Goal: Task Accomplishment & Management: Use online tool/utility

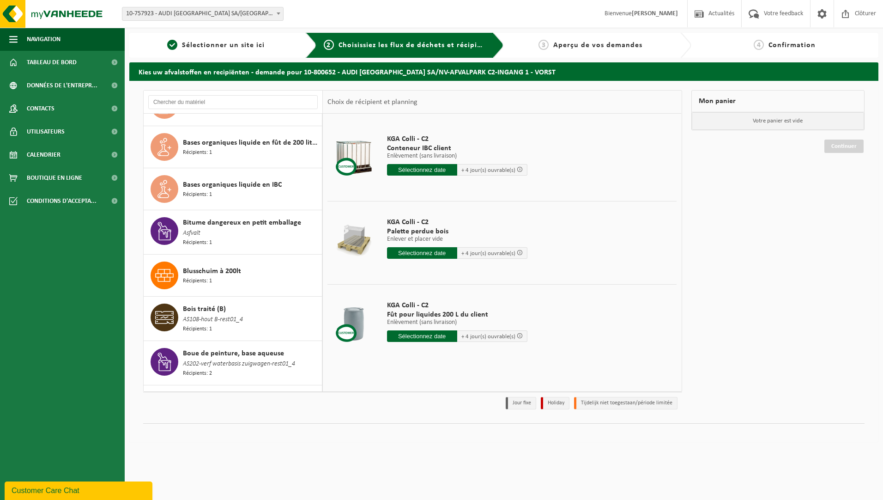
scroll to position [597, 0]
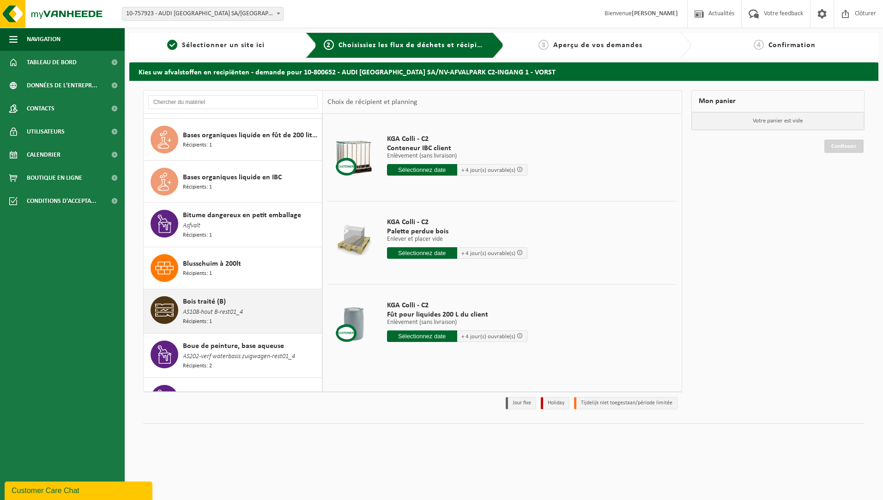
click at [202, 307] on span "AS108-hout B-rest01_4" at bounding box center [213, 312] width 60 height 10
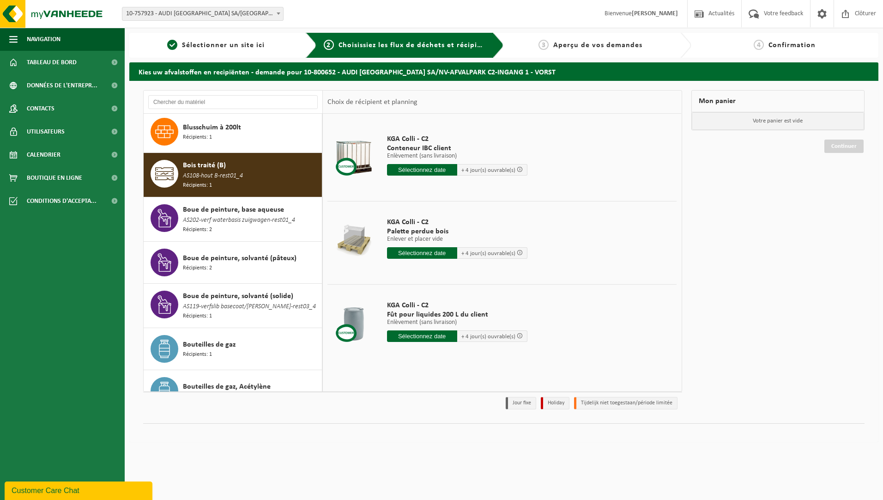
scroll to position [763, 0]
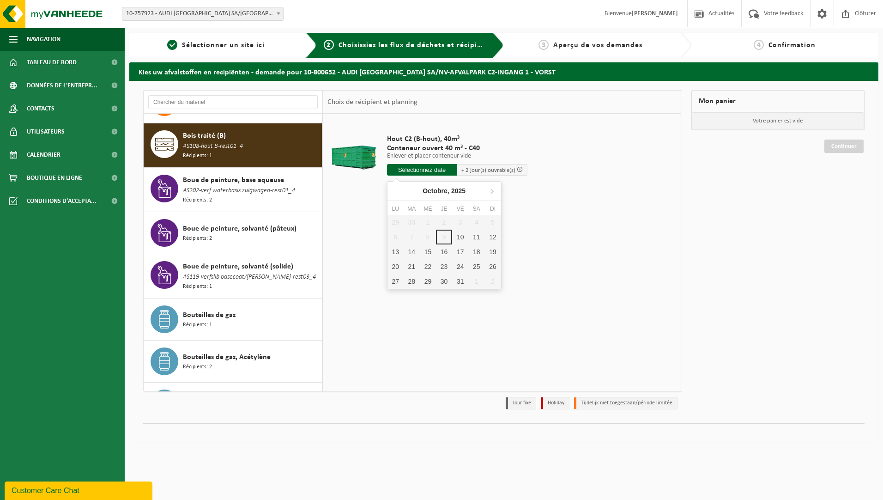
click at [410, 172] on input "text" at bounding box center [422, 170] width 70 height 12
click at [460, 238] on div "10" at bounding box center [460, 236] width 16 height 15
type input "à partir de [DATE]"
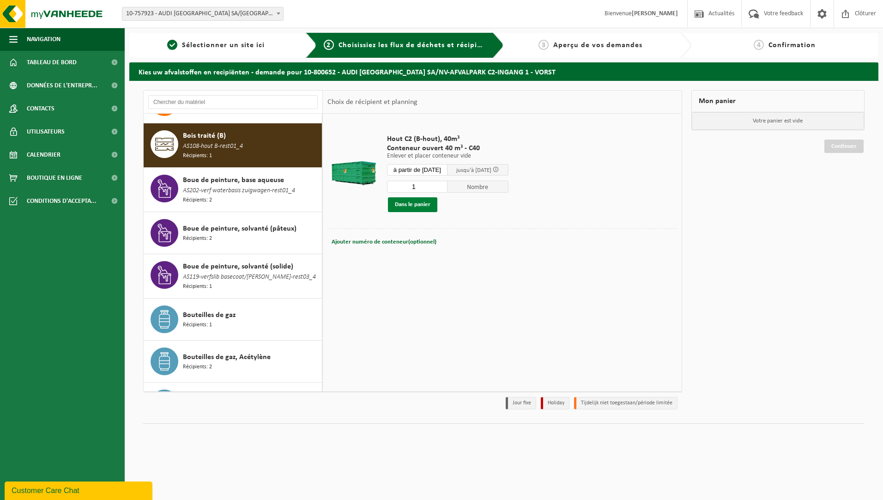
click at [397, 207] on button "Dans le panier" at bounding box center [412, 204] width 49 height 15
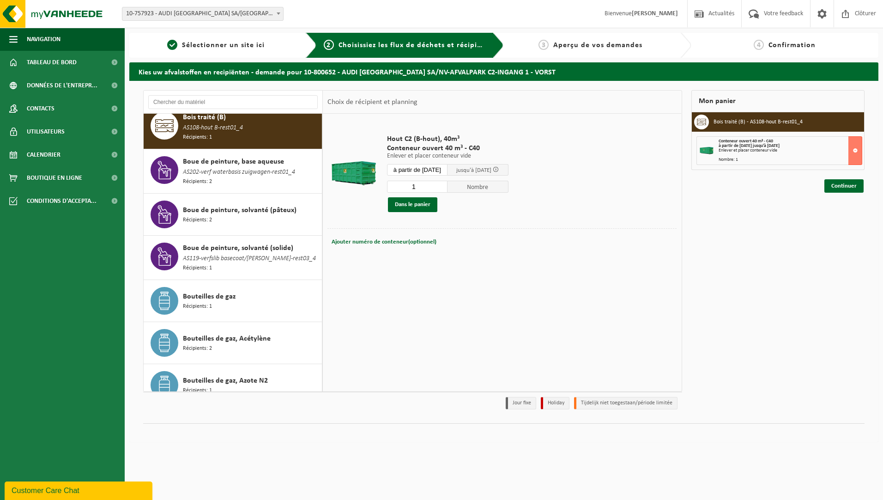
click at [322, 385] on div "Absorbants usagés AS301-absorbens verontreinigd-rest03_4 Récipients: 4 Acide ch…" at bounding box center [233, 252] width 179 height 277
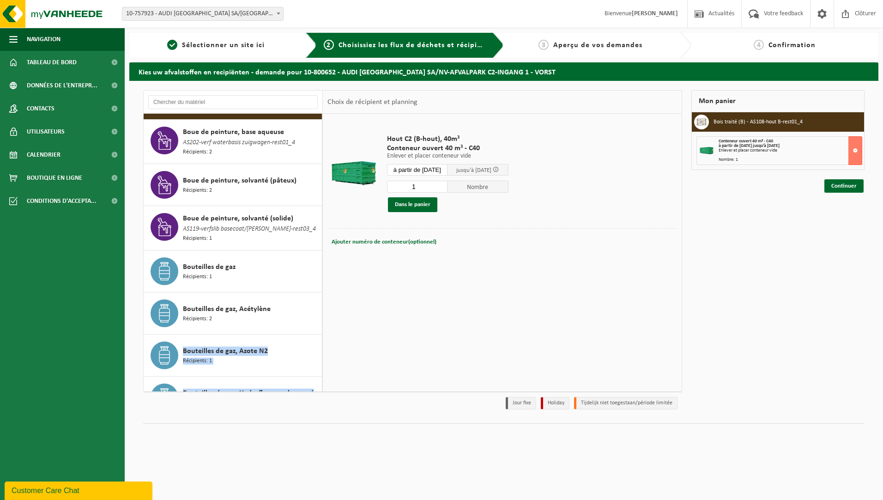
click at [322, 385] on div "Absorbants usagés AS301-absorbens verontreinigd-rest03_4 Récipients: 4 Acide ch…" at bounding box center [233, 252] width 179 height 277
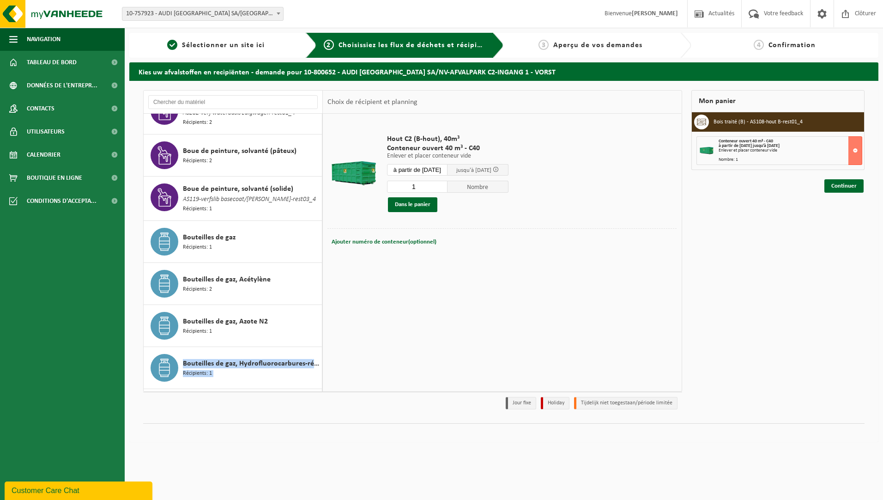
click at [322, 385] on div "Absorbants usagés AS301-absorbens verontreinigd-rest03_4 Récipients: 4 Acide ch…" at bounding box center [233, 252] width 179 height 277
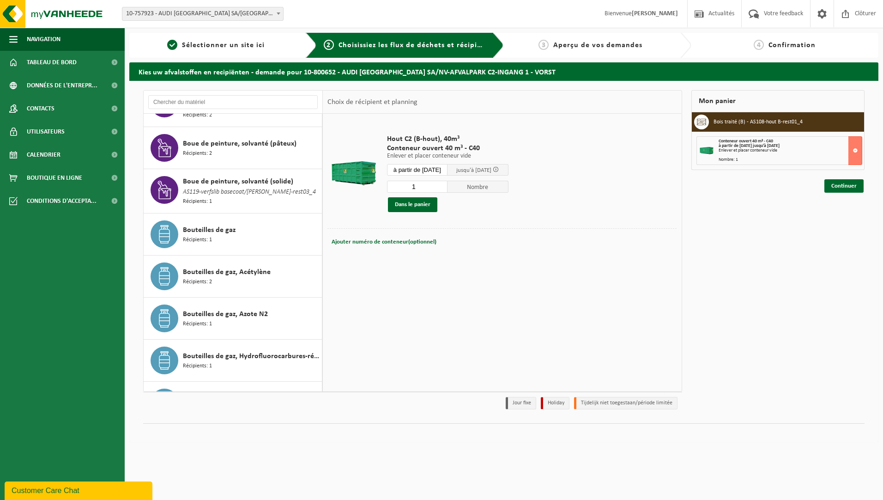
click at [322, 385] on div "Absorbants usagés AS301-absorbens verontreinigd-rest03_4 Récipients: 4 Acide ch…" at bounding box center [233, 252] width 179 height 277
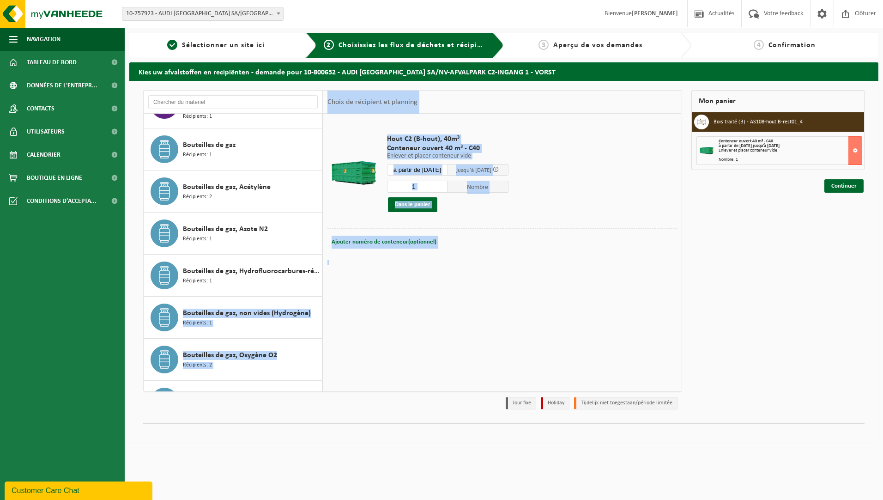
click at [323, 385] on div "Absorbants usagés AS301-absorbens verontreinigd-rest03_4 Récipients: 4 Acide ch…" at bounding box center [412, 240] width 539 height 301
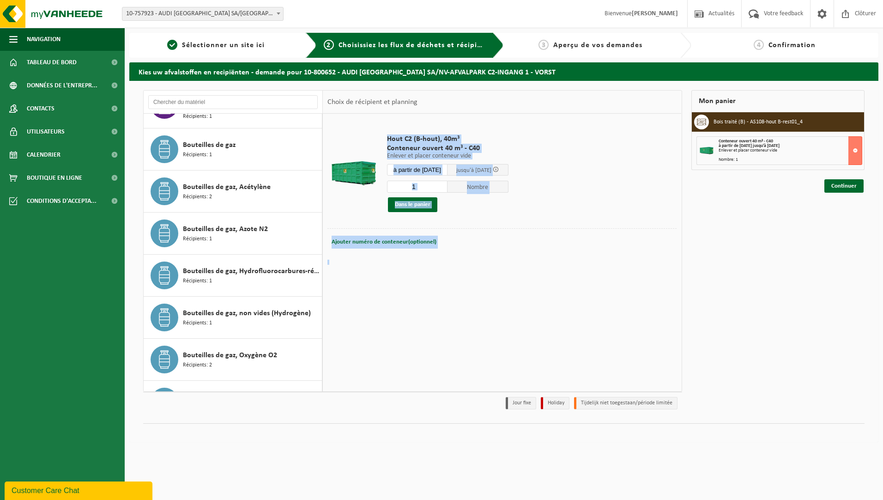
scroll to position [936, 0]
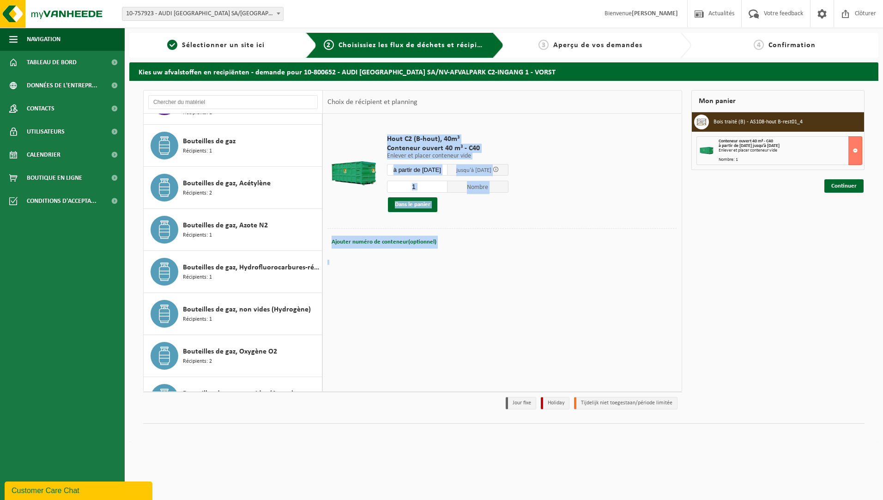
click at [323, 385] on div "Hout C2 (B-hout), 40m³ Conteneur ouvert 40 m³ - C40 Enlever et placer conteneur…" at bounding box center [502, 252] width 358 height 277
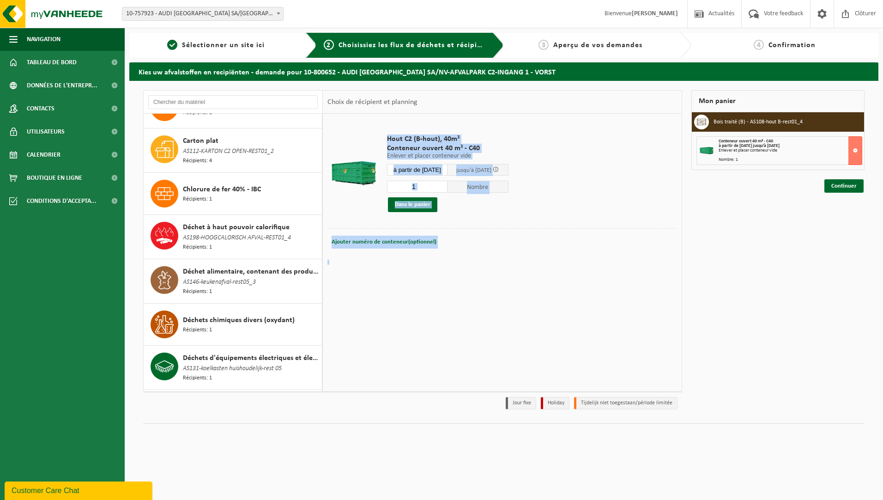
scroll to position [1361, 0]
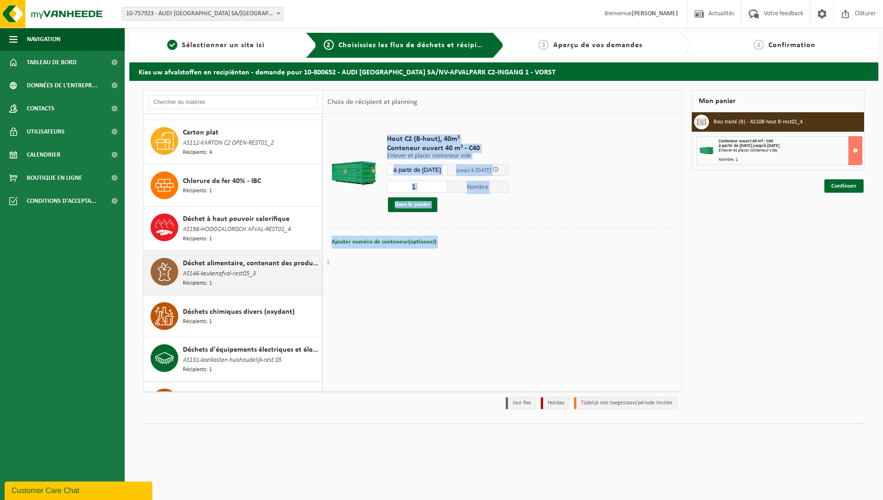
click at [202, 279] on span "Récipients: 1" at bounding box center [197, 283] width 29 height 9
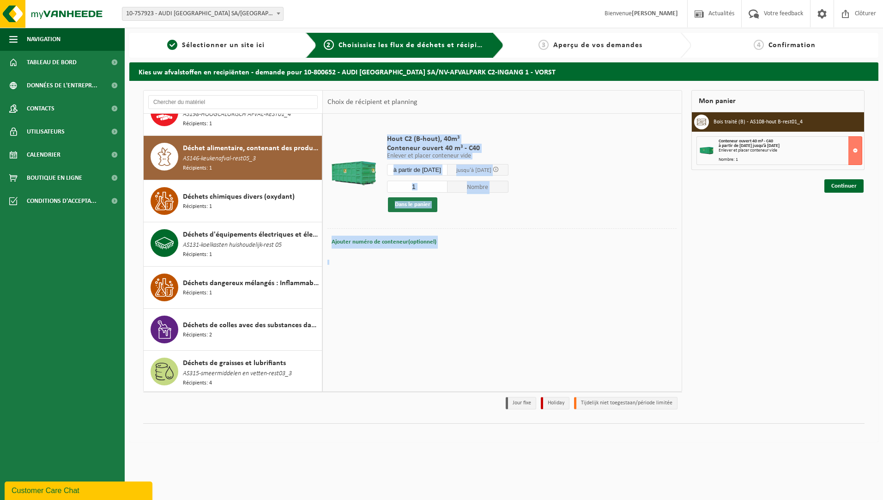
scroll to position [1481, 0]
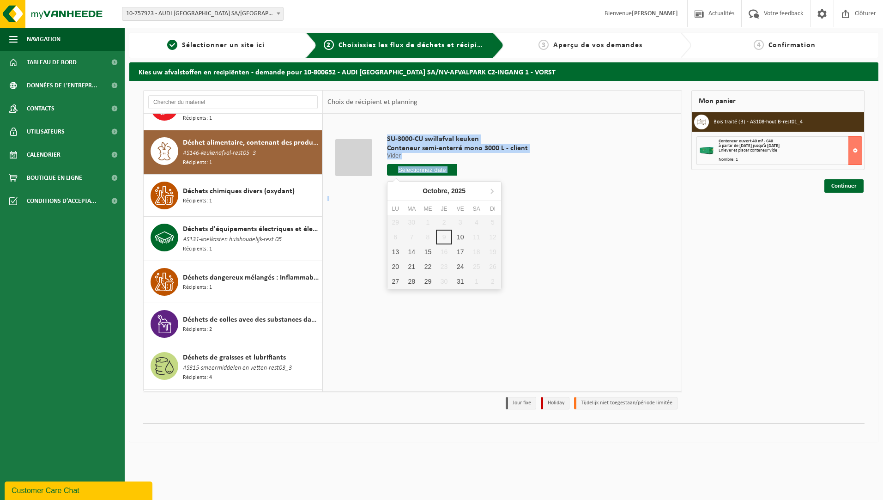
click at [398, 169] on input "text" at bounding box center [422, 170] width 71 height 12
click at [459, 235] on div "10" at bounding box center [460, 236] width 16 height 15
type input "à partir de [DATE]"
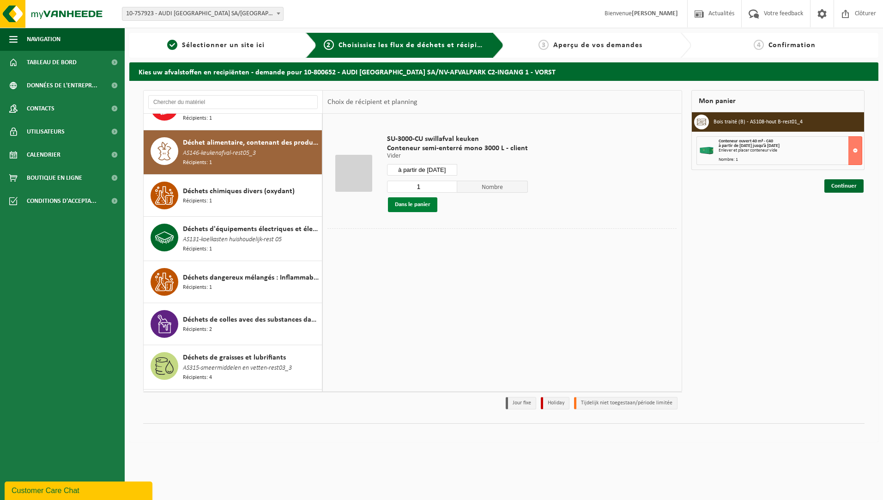
click at [407, 206] on button "Dans le panier" at bounding box center [412, 204] width 49 height 15
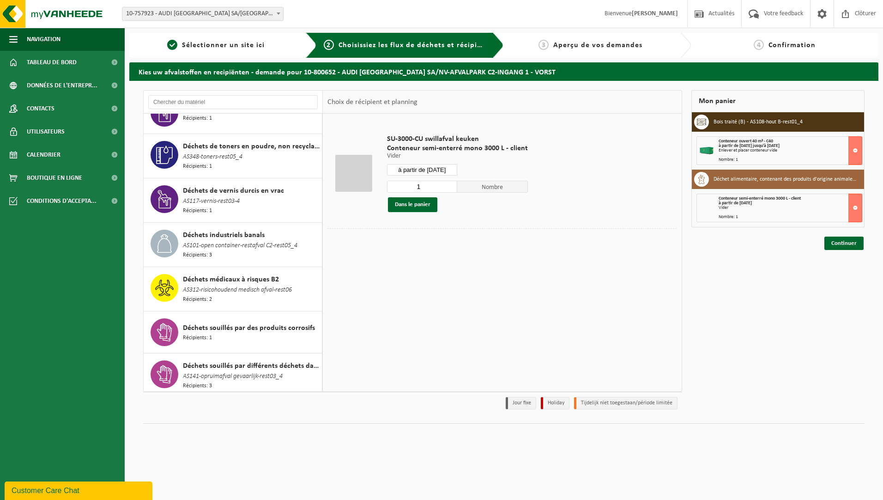
scroll to position [2091, 0]
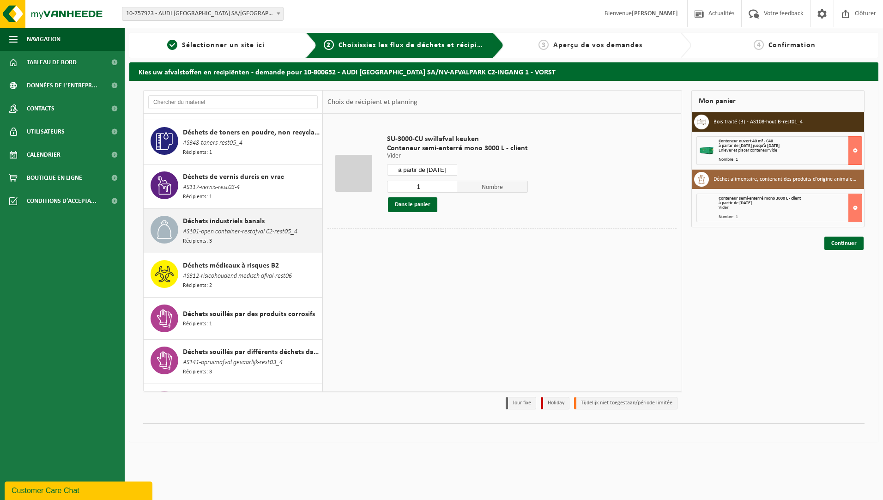
click at [247, 227] on span "AS101-open container-restafval C2-rest05_4" at bounding box center [240, 232] width 114 height 10
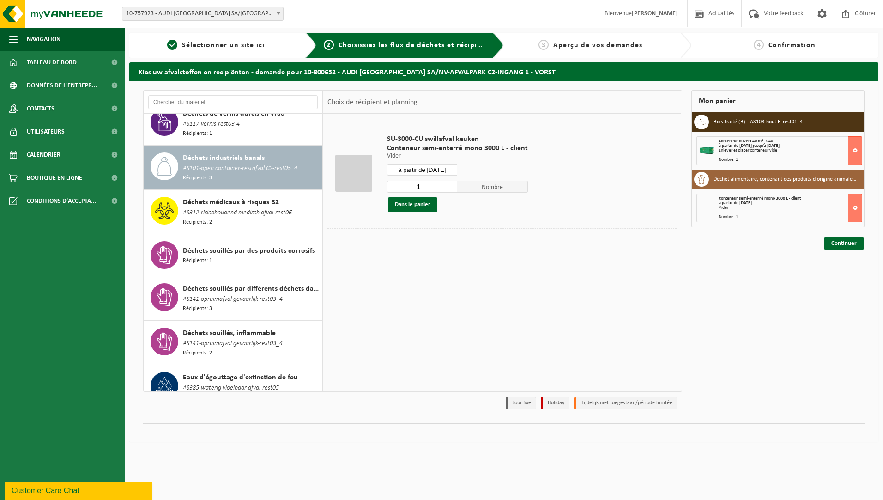
scroll to position [2160, 0]
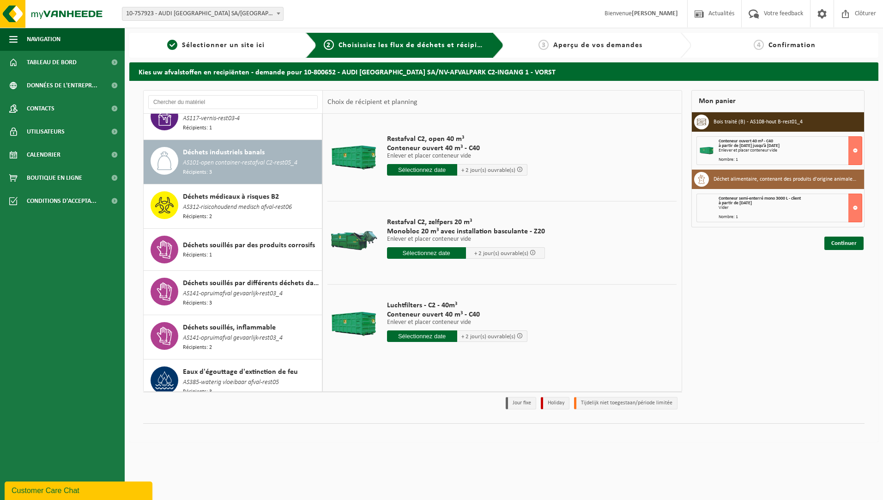
click at [411, 170] on input "text" at bounding box center [422, 170] width 70 height 12
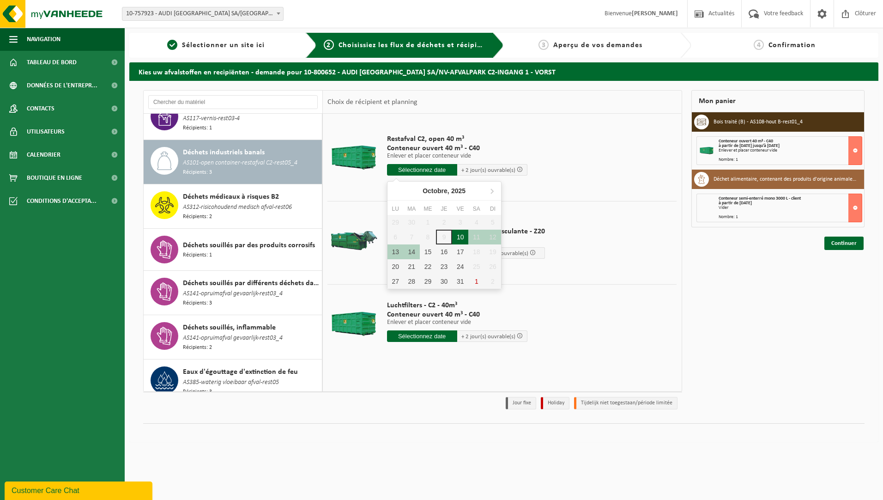
click at [463, 238] on div "10" at bounding box center [460, 236] width 16 height 15
type input "à partir de [DATE]"
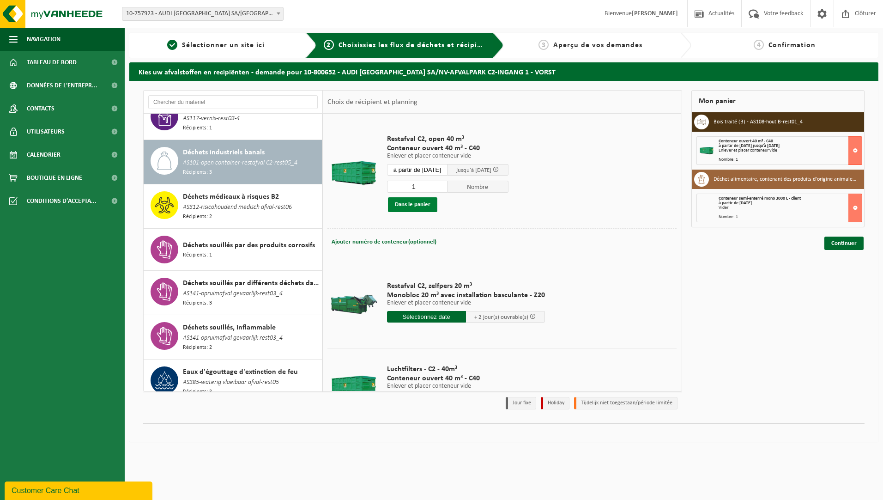
click at [402, 203] on button "Dans le panier" at bounding box center [412, 204] width 49 height 15
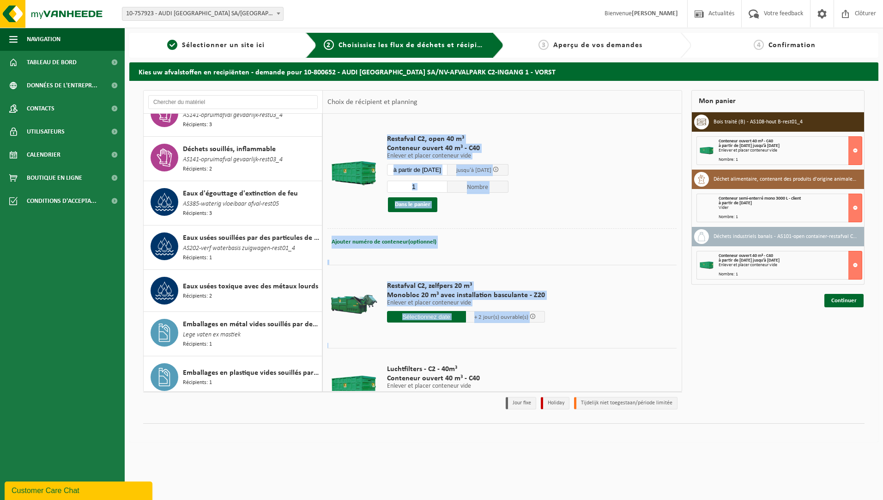
scroll to position [44, 0]
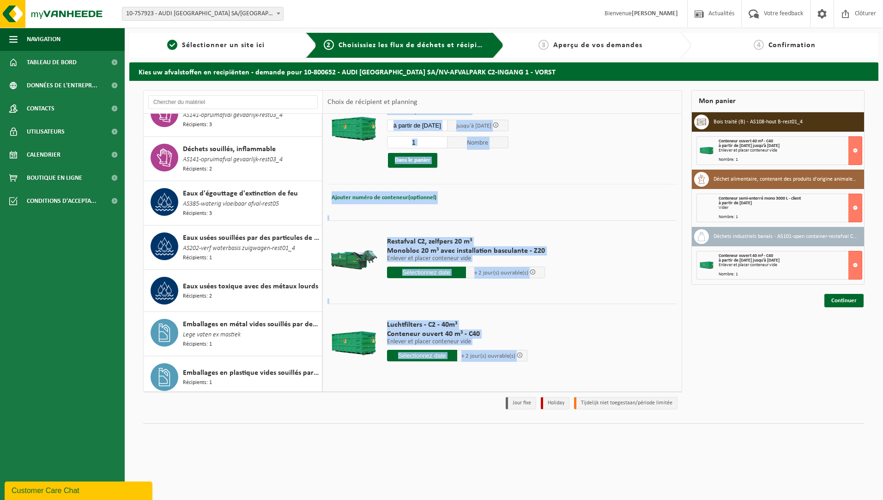
click at [323, 385] on table "Restafval C2, open 40 m³ Conteneur ouvert 40 m³ - C40 Enlever et placer contene…" at bounding box center [502, 230] width 358 height 322
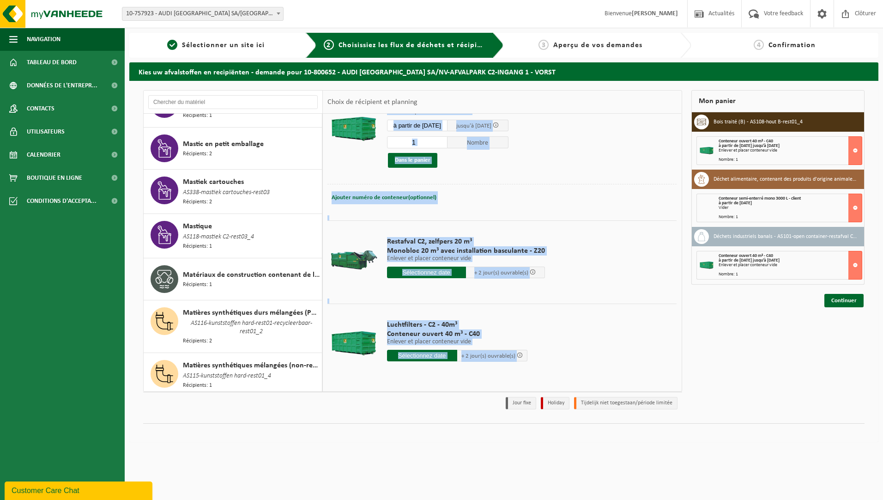
scroll to position [3662, 0]
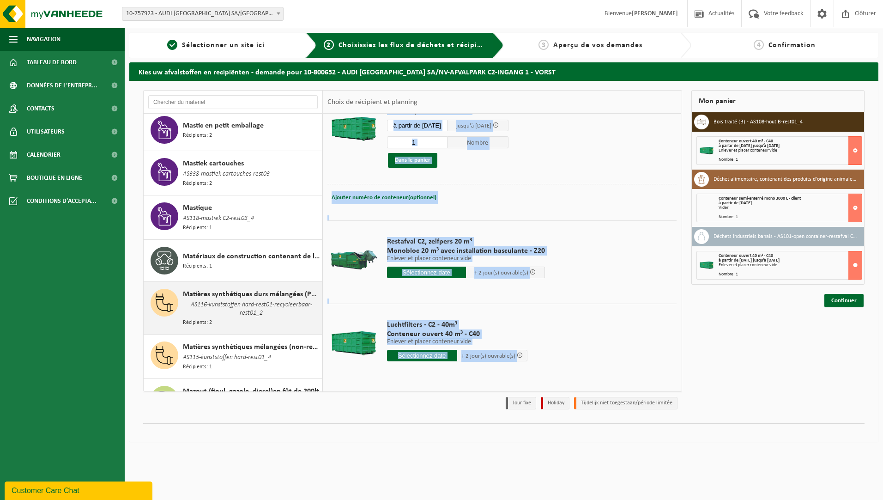
click at [242, 300] on span "AS116-kunststoffen hard-rest01-recycleerbaar-rest01_2" at bounding box center [251, 309] width 137 height 18
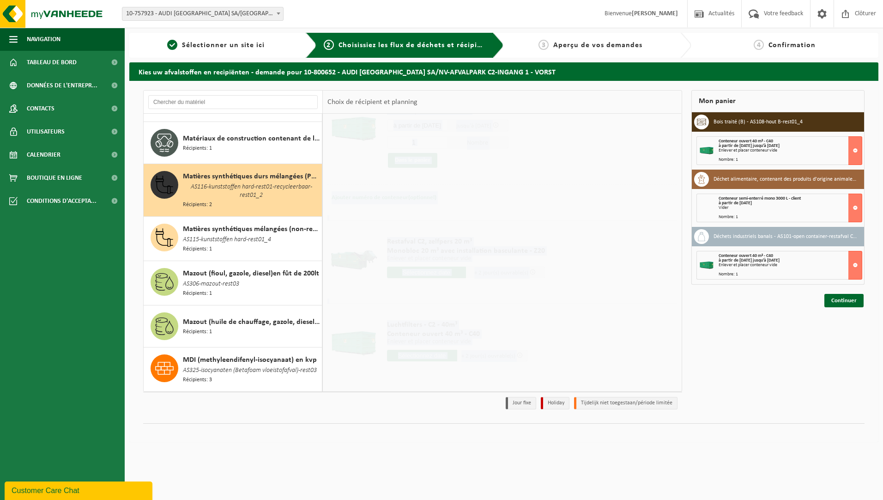
scroll to position [0, 0]
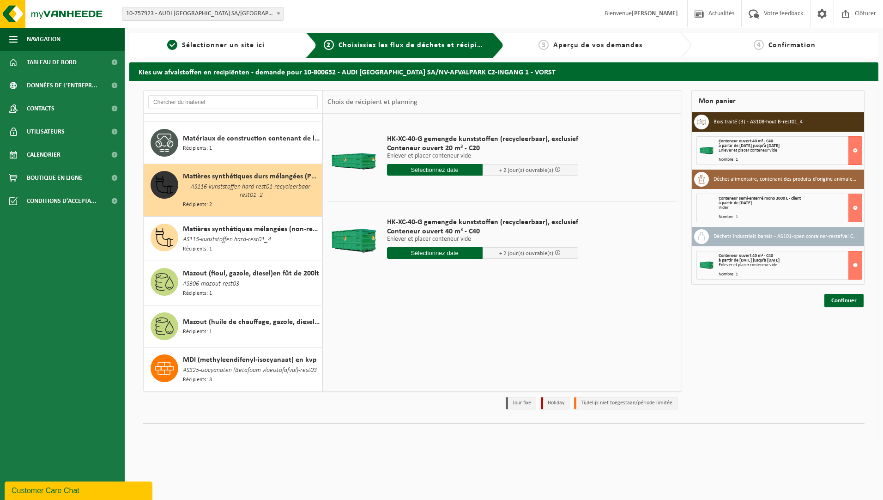
click at [345, 238] on div at bounding box center [354, 240] width 48 height 37
click at [350, 238] on div at bounding box center [354, 240] width 48 height 37
click at [422, 252] on input "text" at bounding box center [435, 253] width 96 height 12
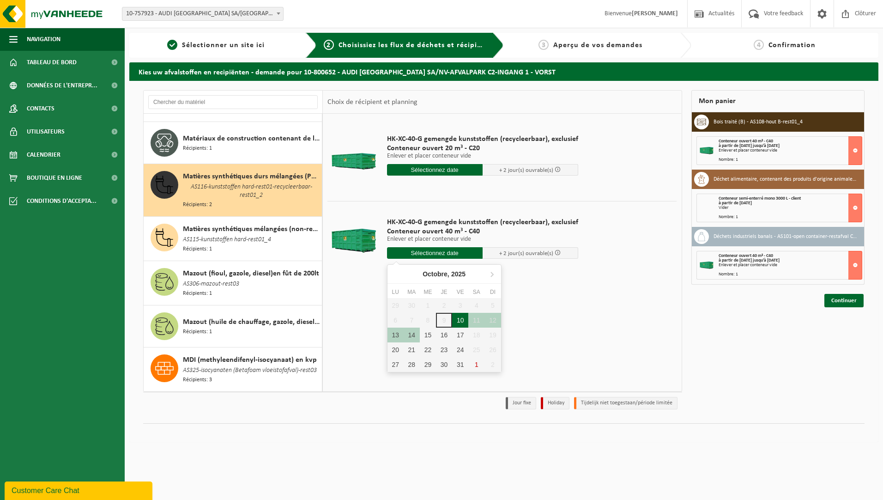
click at [461, 320] on div "10" at bounding box center [460, 320] width 16 height 15
type input "à partir de [DATE]"
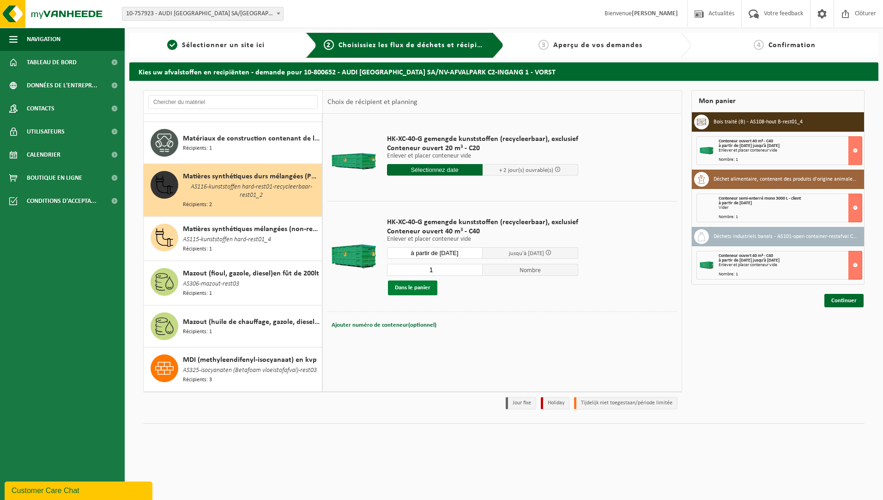
click at [420, 289] on button "Dans le panier" at bounding box center [412, 287] width 49 height 15
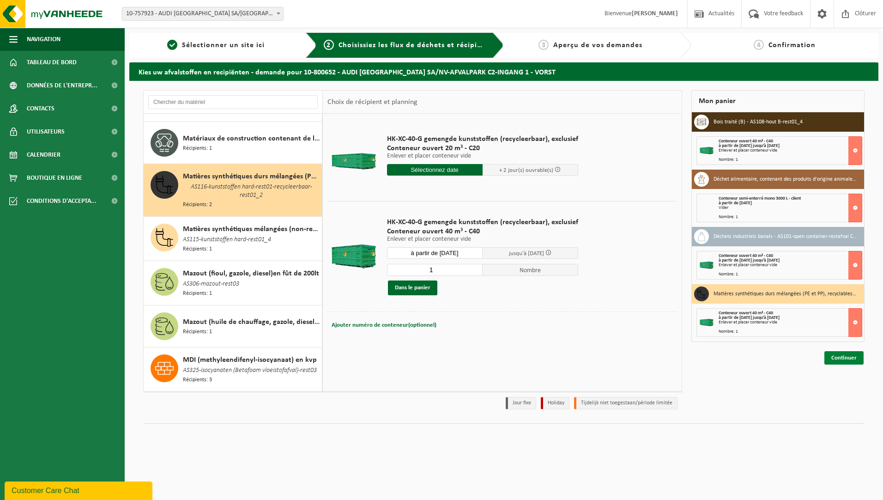
click at [843, 354] on link "Continuer" at bounding box center [843, 357] width 39 height 13
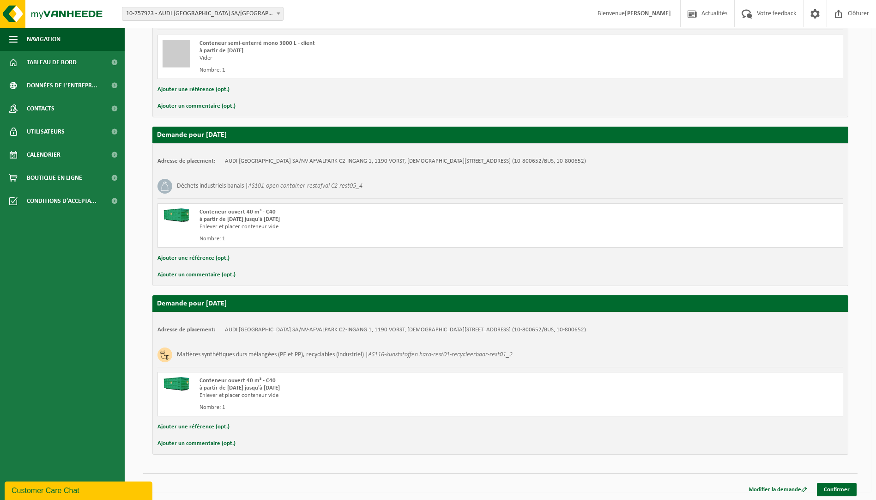
scroll to position [402, 0]
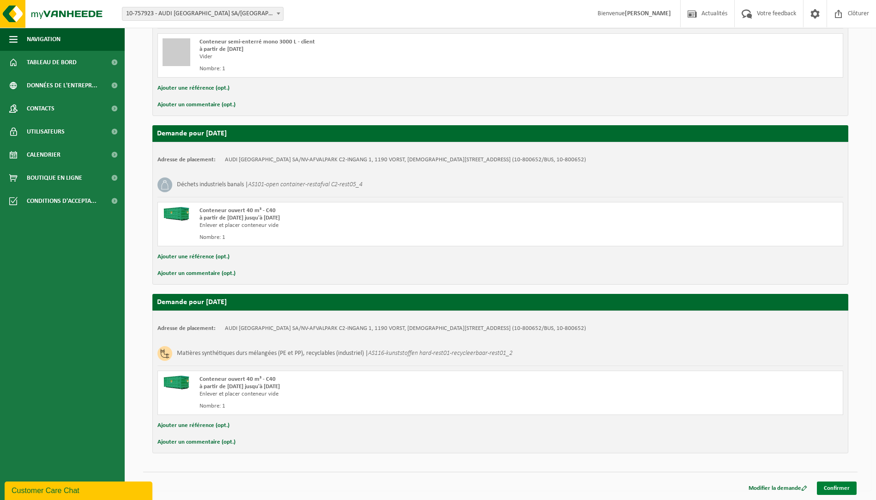
click at [838, 486] on link "Confirmer" at bounding box center [837, 487] width 40 height 13
